Goal: Task Accomplishment & Management: Complete application form

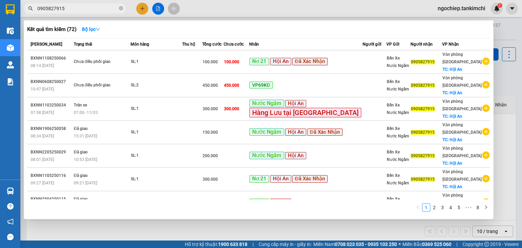
click at [121, 7] on icon "close-circle" at bounding box center [121, 8] width 4 height 4
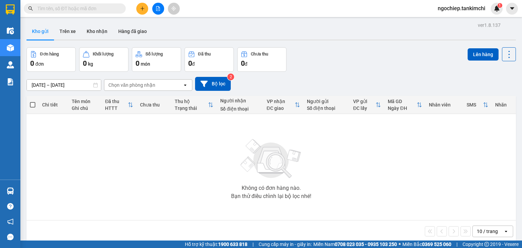
click at [105, 7] on input "text" at bounding box center [77, 8] width 80 height 7
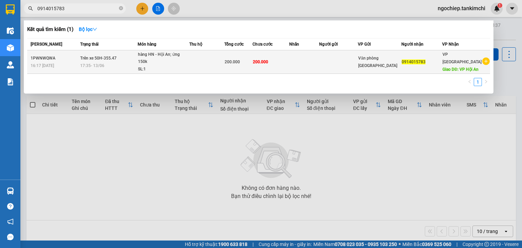
type input "0914015783"
click at [252, 64] on div "200.000" at bounding box center [239, 61] width 28 height 7
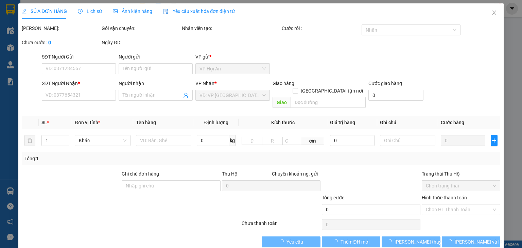
type input "0914015783"
type input "VP Hội An"
type input "200.000"
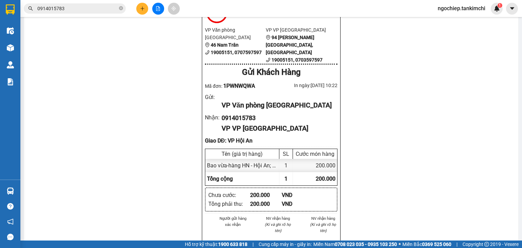
scroll to position [136, 0]
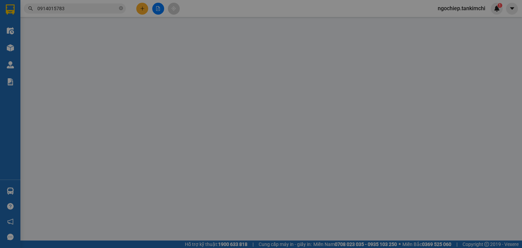
type input "0914015783"
type input "VP Hội An"
type input "200.000"
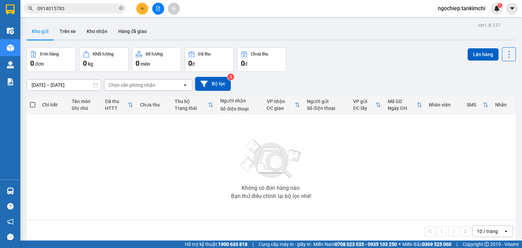
click at [84, 8] on input "0914015783" at bounding box center [77, 8] width 80 height 7
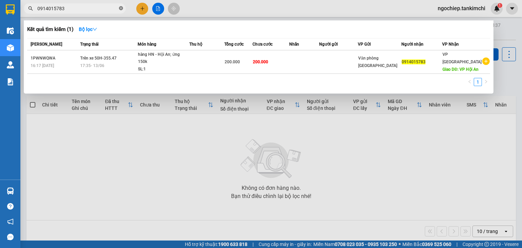
click at [121, 9] on icon "close-circle" at bounding box center [121, 8] width 4 height 4
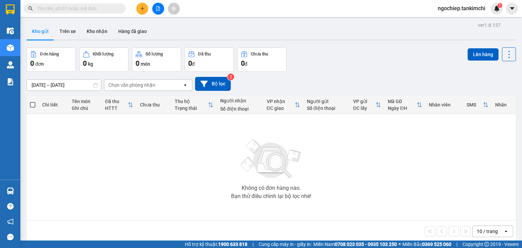
click at [98, 8] on input "text" at bounding box center [77, 8] width 80 height 7
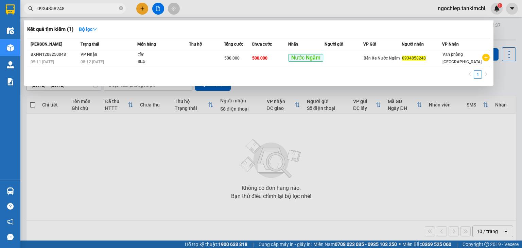
type input "0934858248"
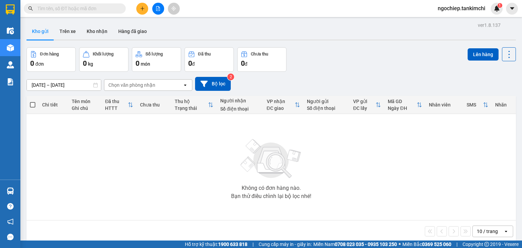
click at [106, 10] on input "text" at bounding box center [77, 8] width 80 height 7
click at [82, 8] on input "text" at bounding box center [77, 8] width 80 height 7
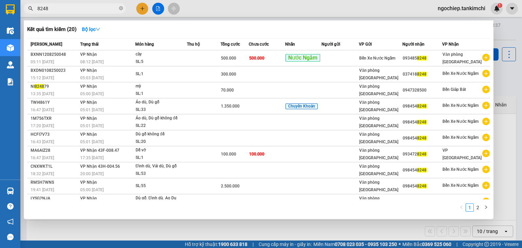
type input "8248"
